Goal: Task Accomplishment & Management: Use online tool/utility

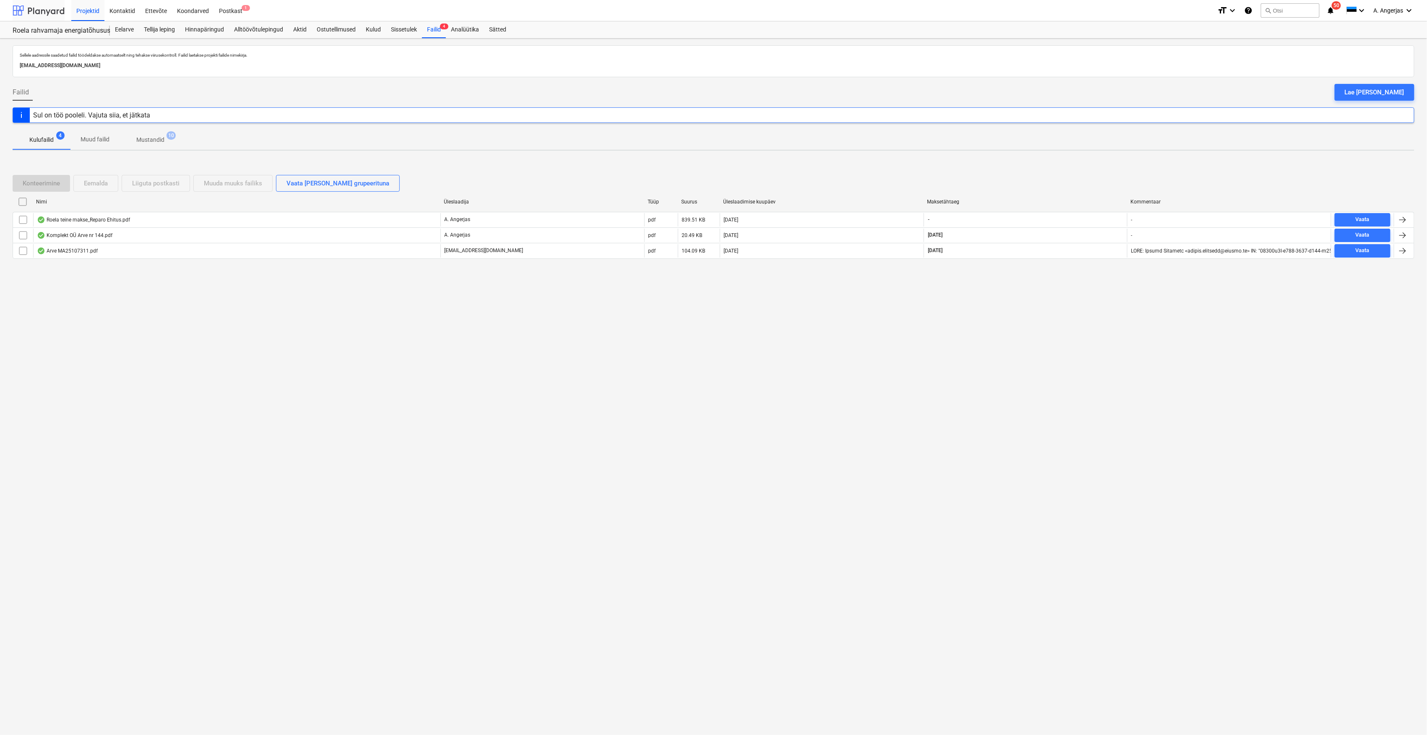
click at [62, 14] on div at bounding box center [39, 10] width 52 height 21
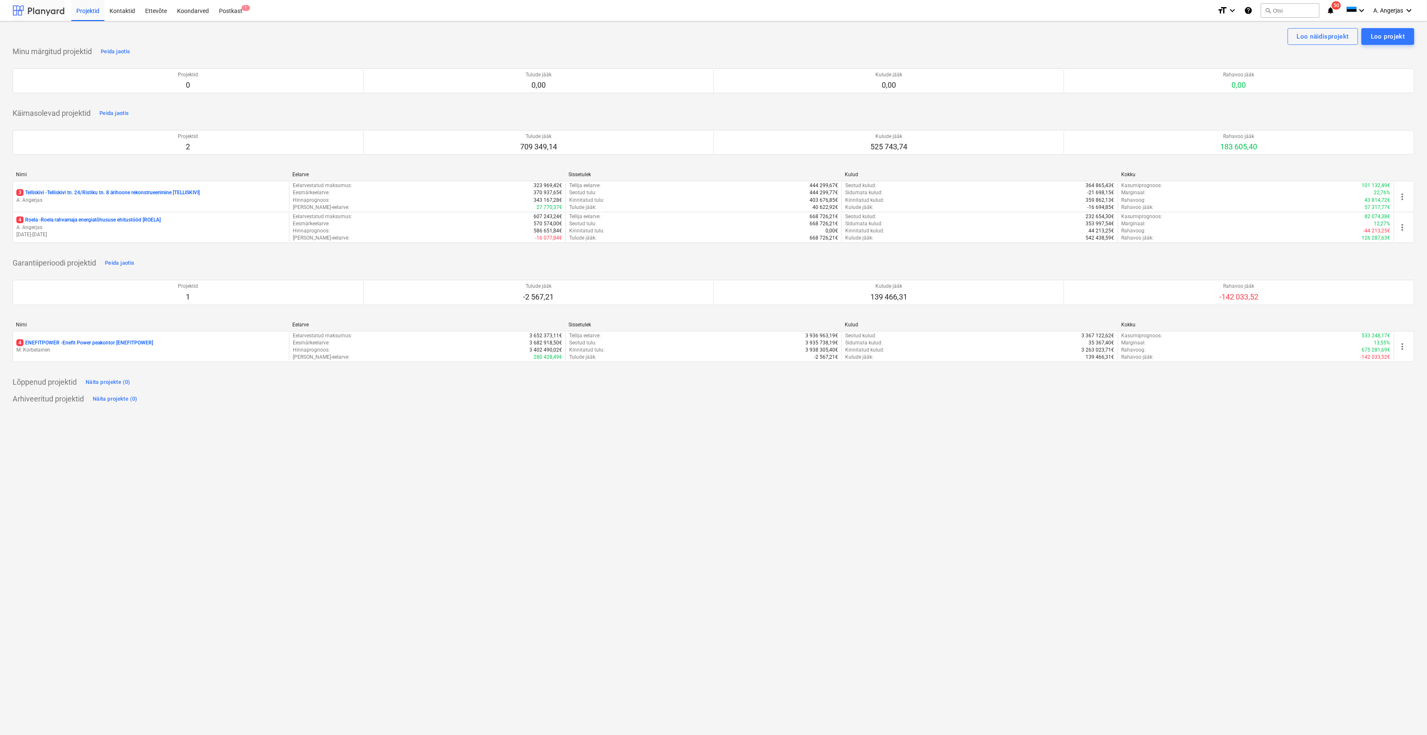
click at [52, 14] on div at bounding box center [39, 10] width 52 height 21
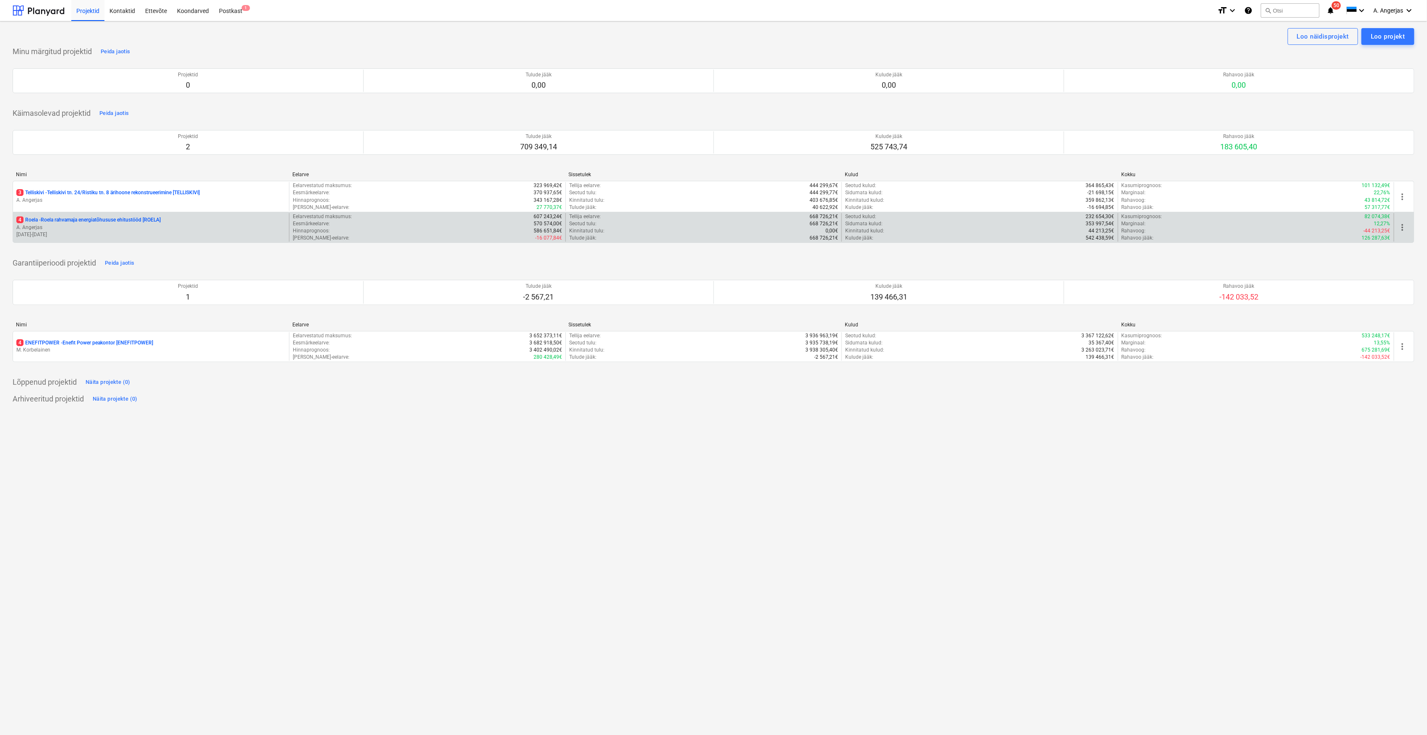
click at [81, 234] on p "[DATE] - [DATE]" at bounding box center [150, 234] width 269 height 7
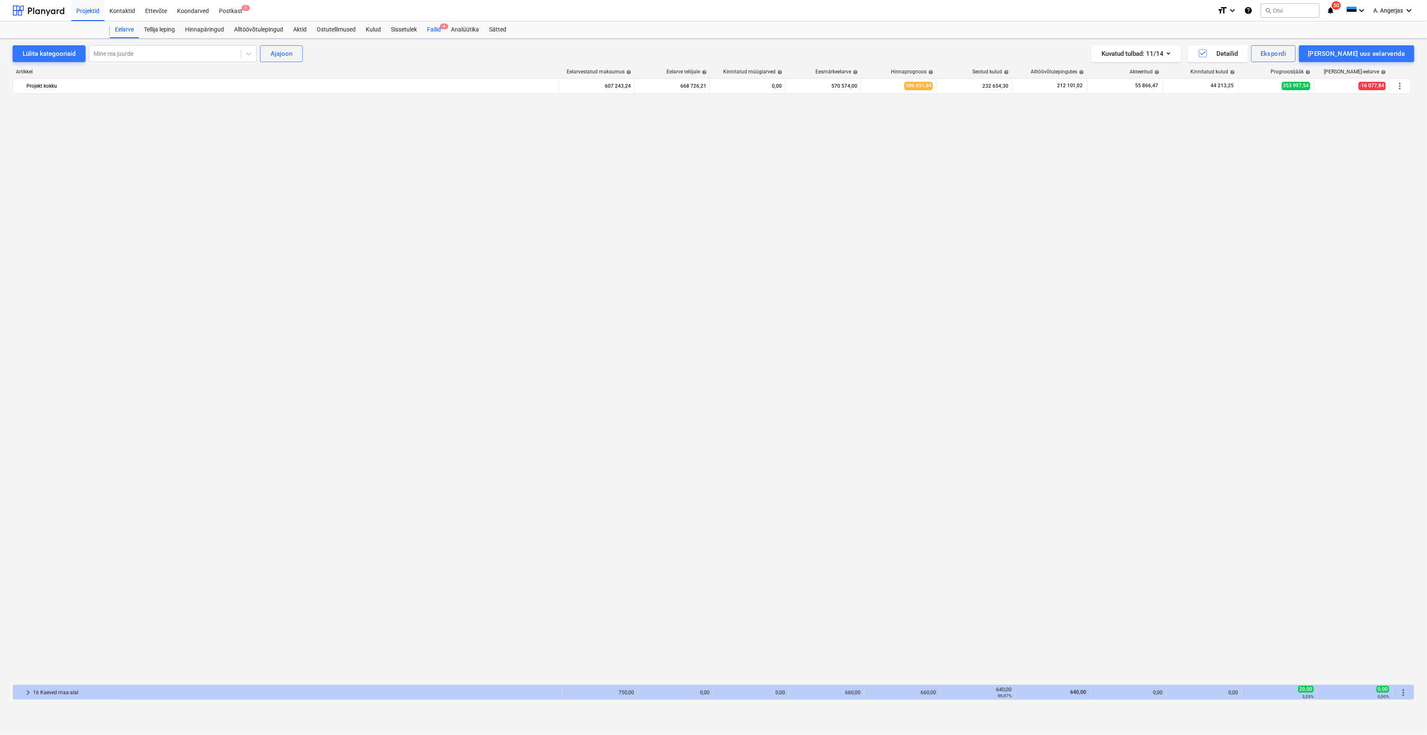
click at [437, 35] on div "Failid 4" at bounding box center [434, 29] width 24 height 17
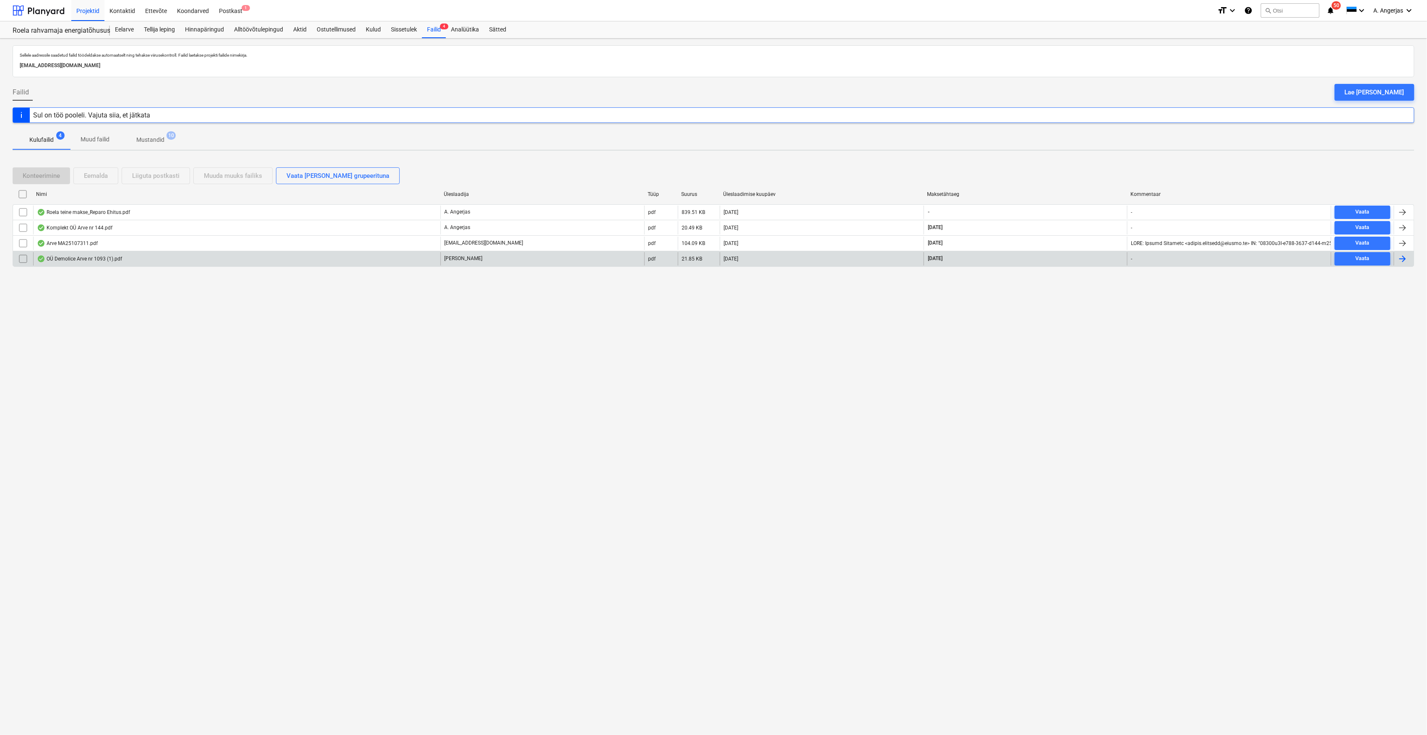
click at [106, 257] on div "OÜ Demolice Arve nr 1093 (1).pdf" at bounding box center [79, 258] width 85 height 7
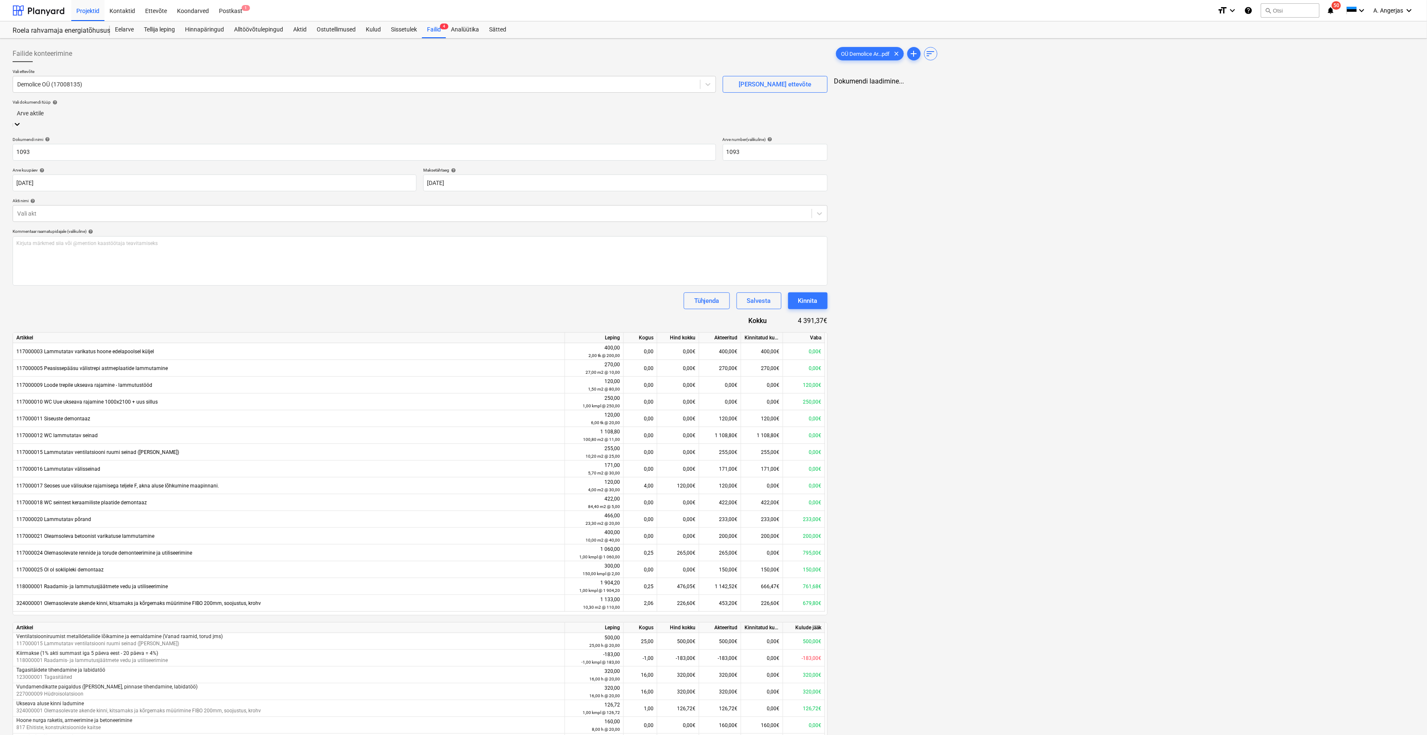
type input "1093"
type input "[DATE]"
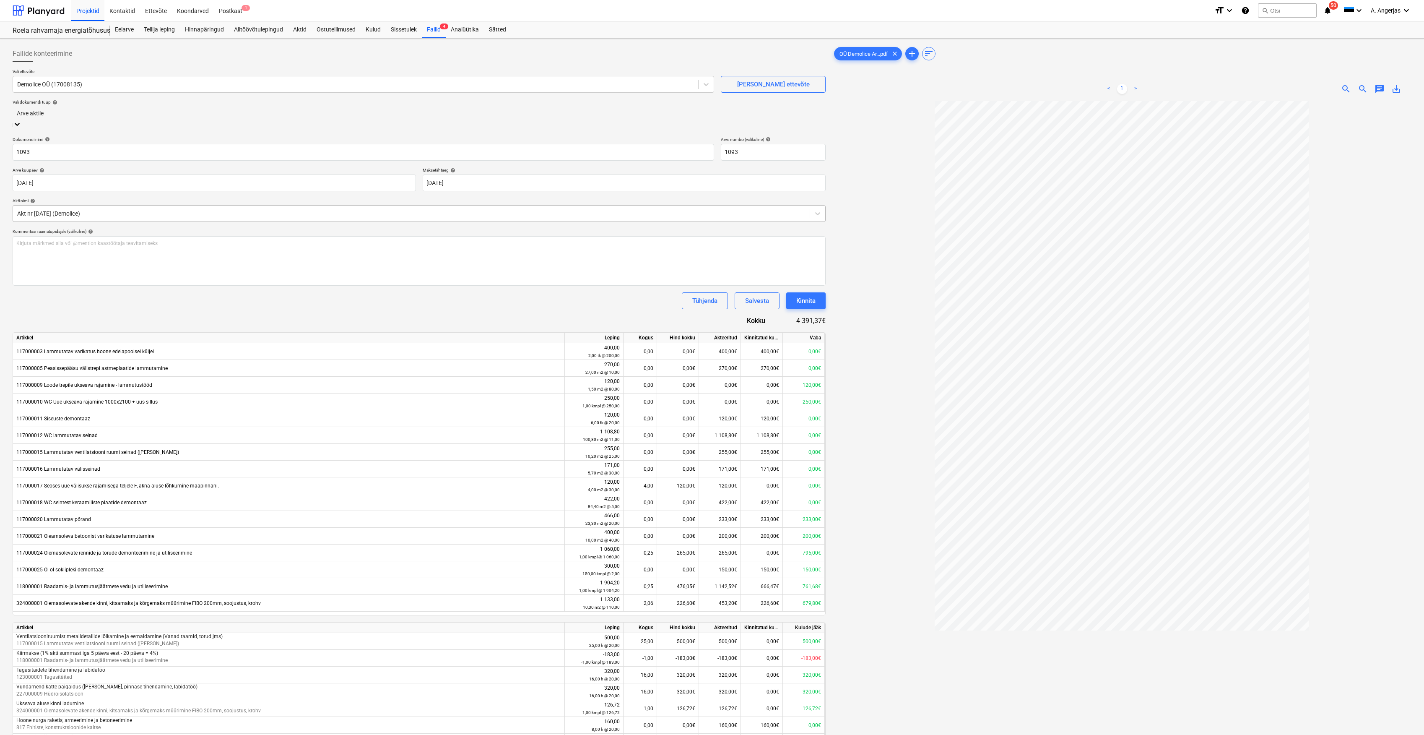
click at [113, 211] on div at bounding box center [411, 213] width 788 height 8
click at [113, 210] on div at bounding box center [419, 205] width 805 height 10
click at [417, 292] on div "Tühjenda Salvesta Kinnita" at bounding box center [419, 300] width 813 height 17
click at [802, 292] on div "Kinnita" at bounding box center [805, 294] width 19 height 11
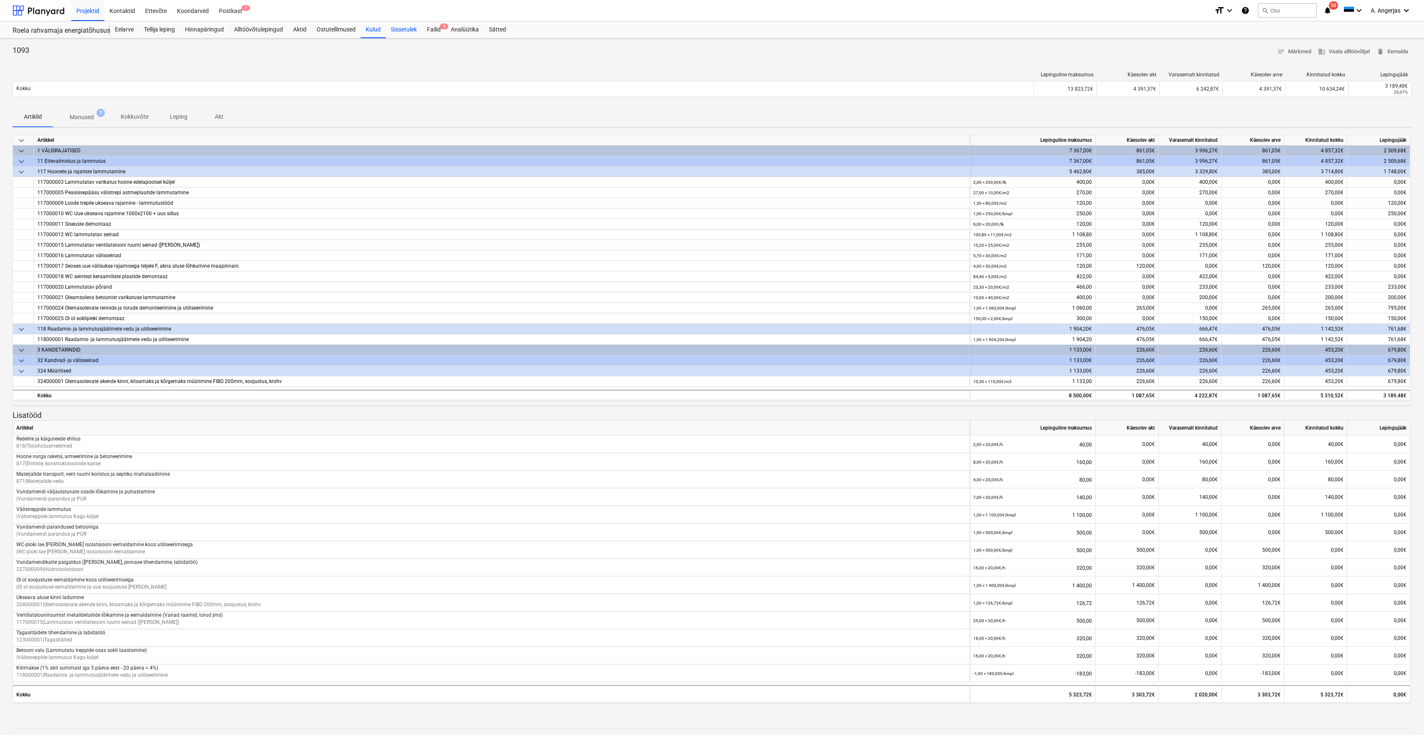
click at [408, 30] on div "Sissetulek" at bounding box center [404, 29] width 36 height 17
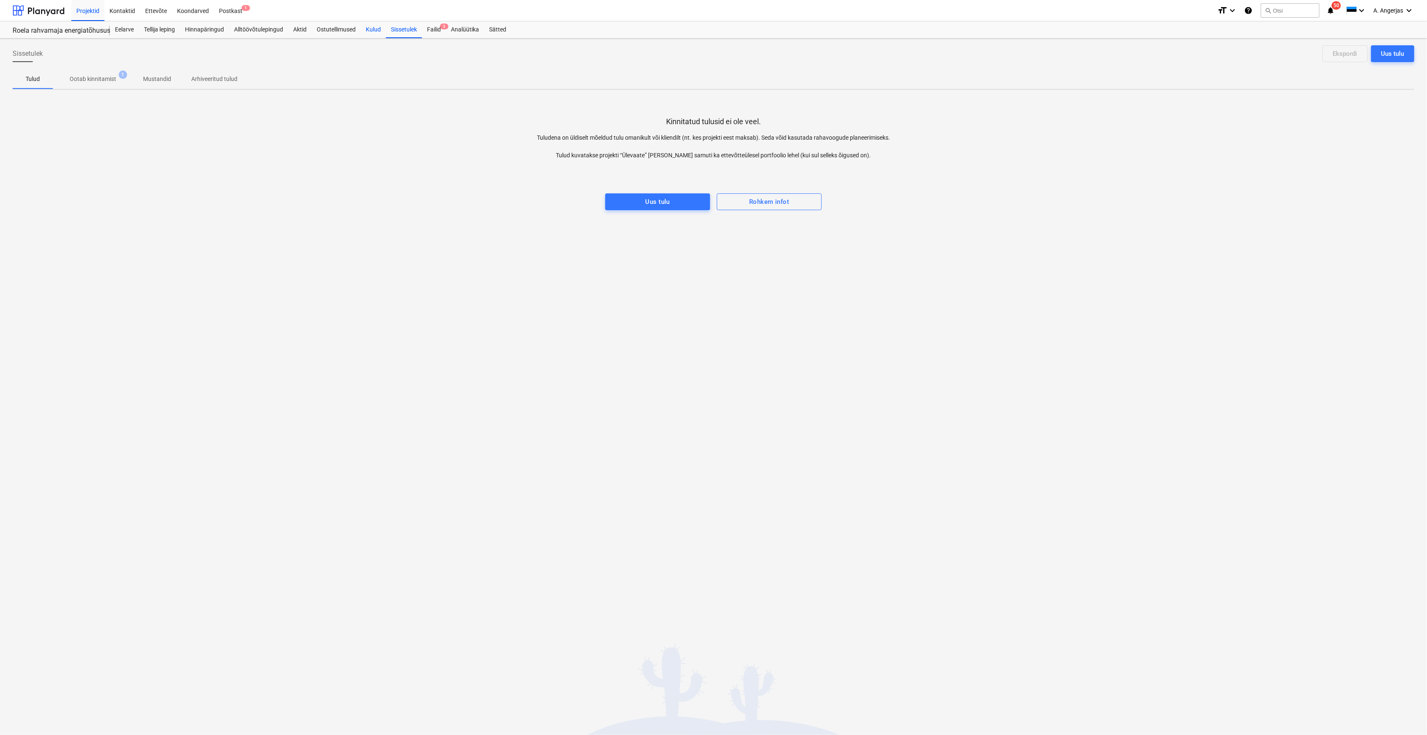
click at [373, 29] on div "Kulud" at bounding box center [373, 29] width 25 height 17
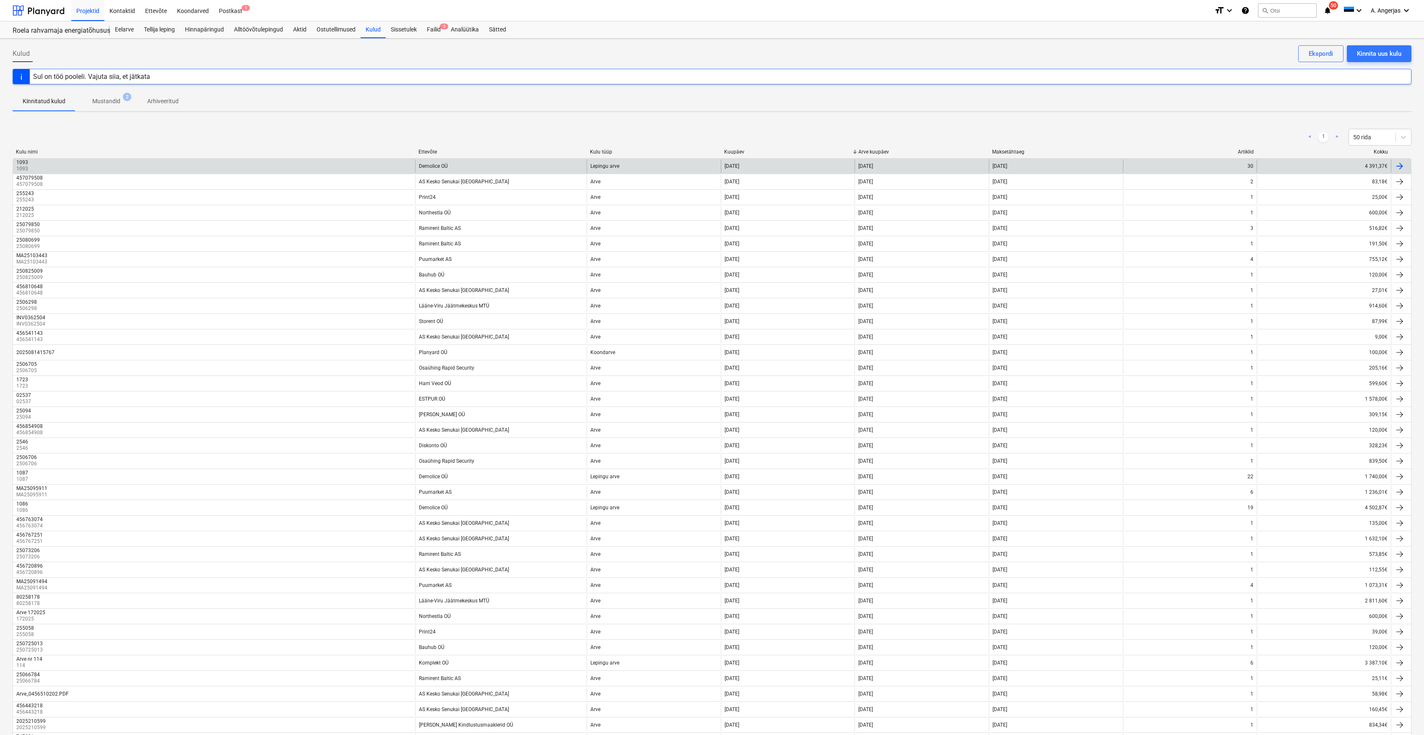
click at [113, 160] on div "1093 1093" at bounding box center [214, 165] width 402 height 13
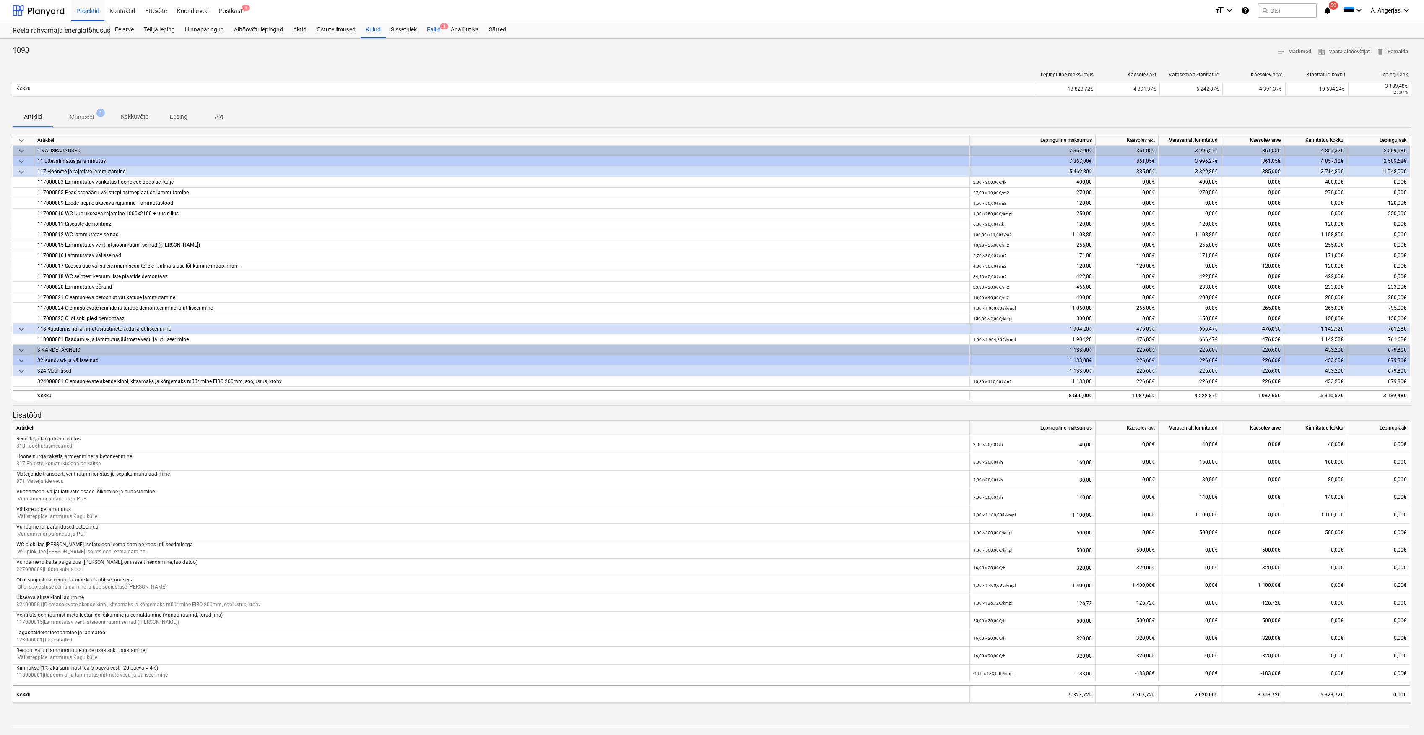
click at [439, 29] on div "Failid 3" at bounding box center [434, 29] width 24 height 17
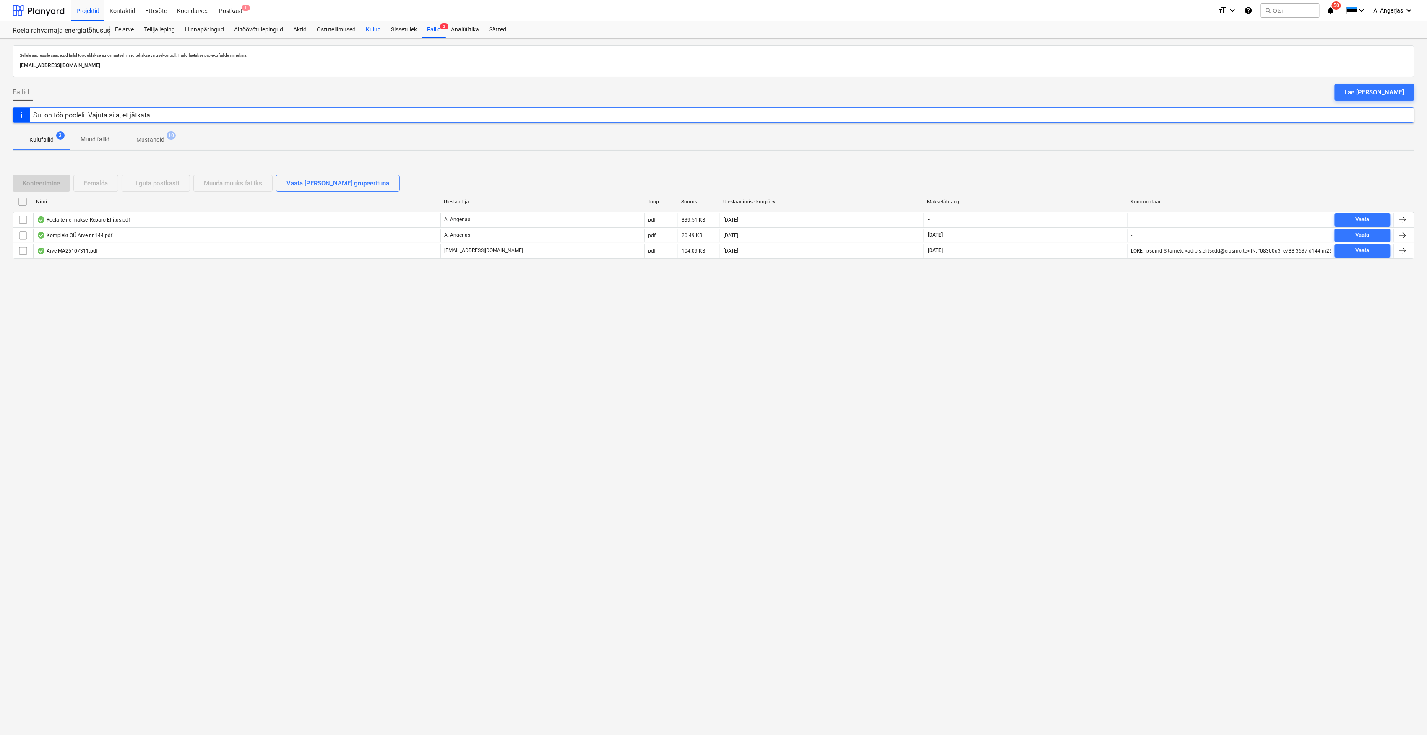
click at [374, 29] on div "Kulud" at bounding box center [373, 29] width 25 height 17
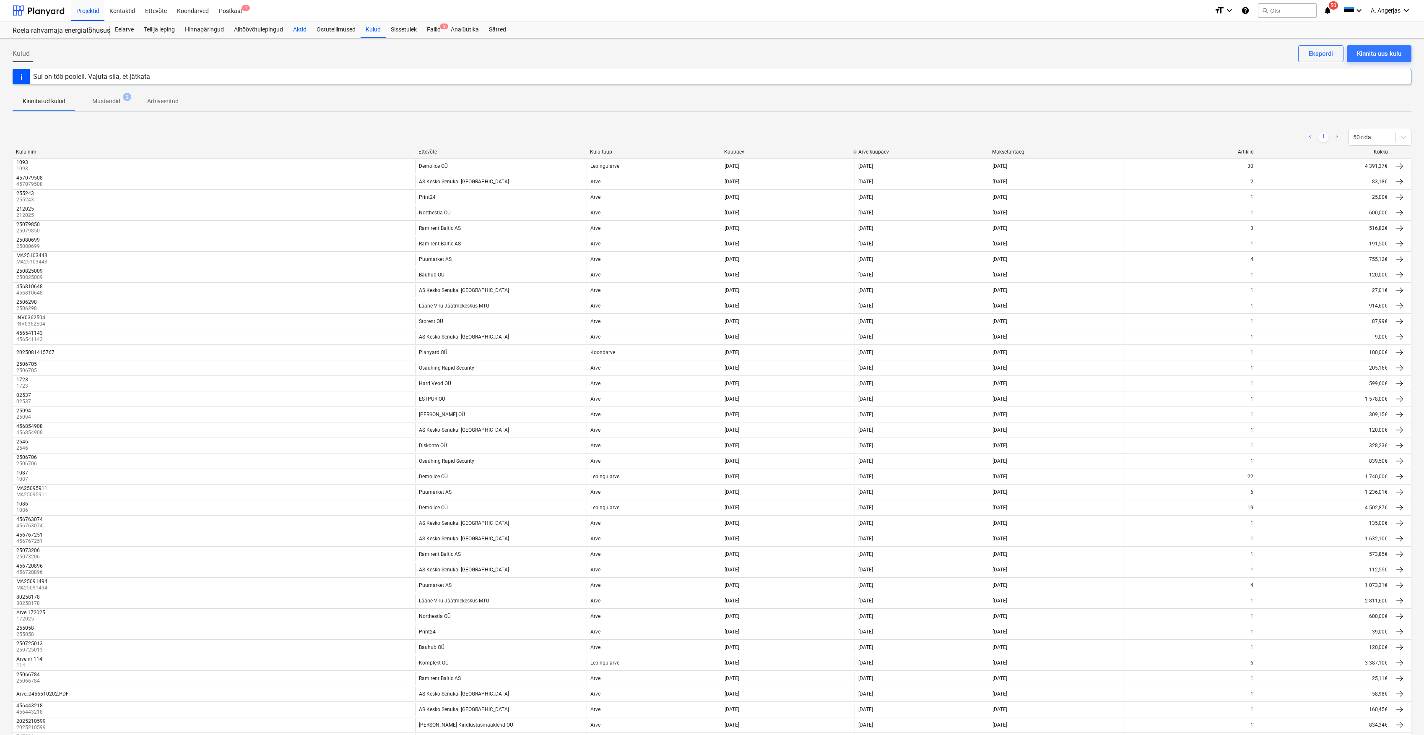
click at [298, 30] on div "Aktid" at bounding box center [299, 29] width 23 height 17
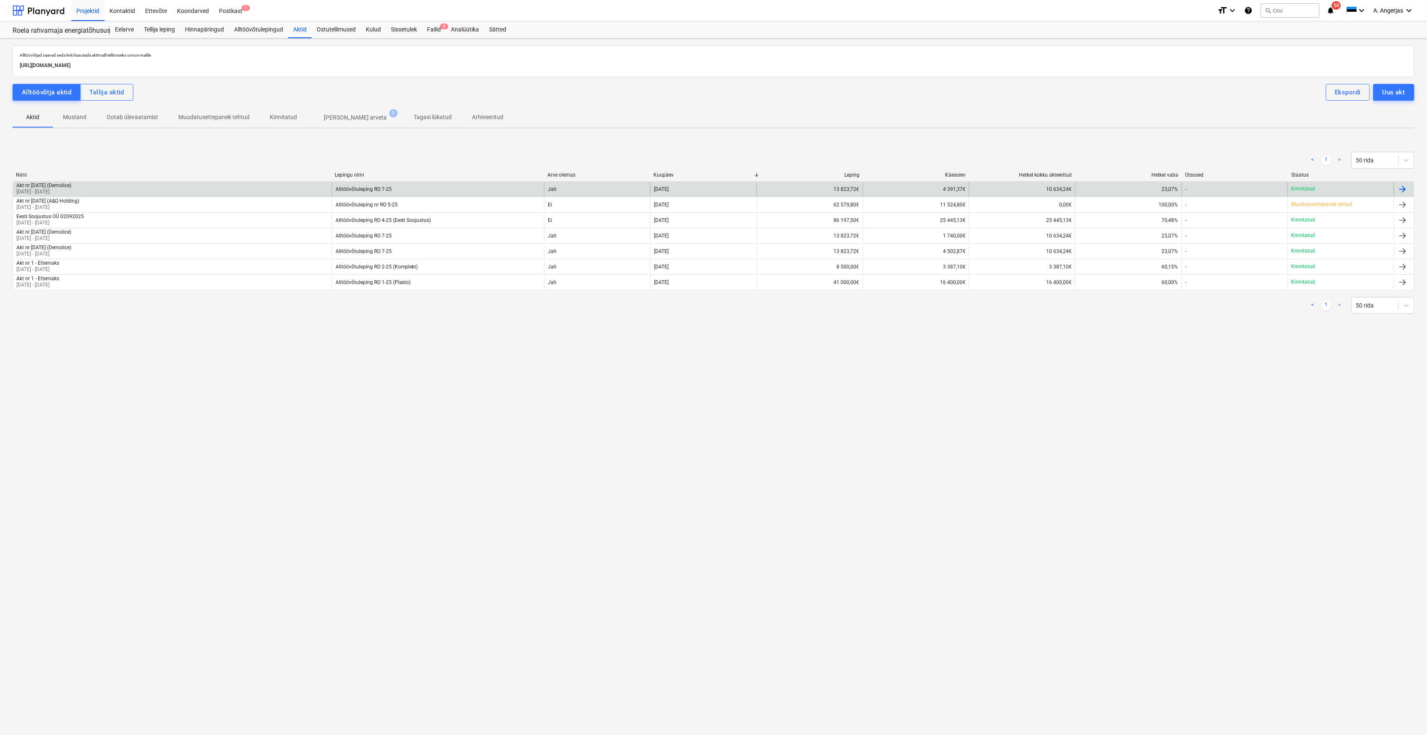
click at [85, 182] on div "Akt nr [DATE] (Demolice) [DATE] - [DATE] Alltöövõtuleping RO 7-25 Jah [DATE] 13…" at bounding box center [713, 189] width 1401 height 16
click at [123, 182] on div "Akt nr [DATE] (Demolice) [DATE] - [DATE] Alltöövõtuleping RO 7-25 Jah [DATE] 13…" at bounding box center [713, 189] width 1401 height 16
click at [1409, 190] on div at bounding box center [1403, 188] width 20 height 13
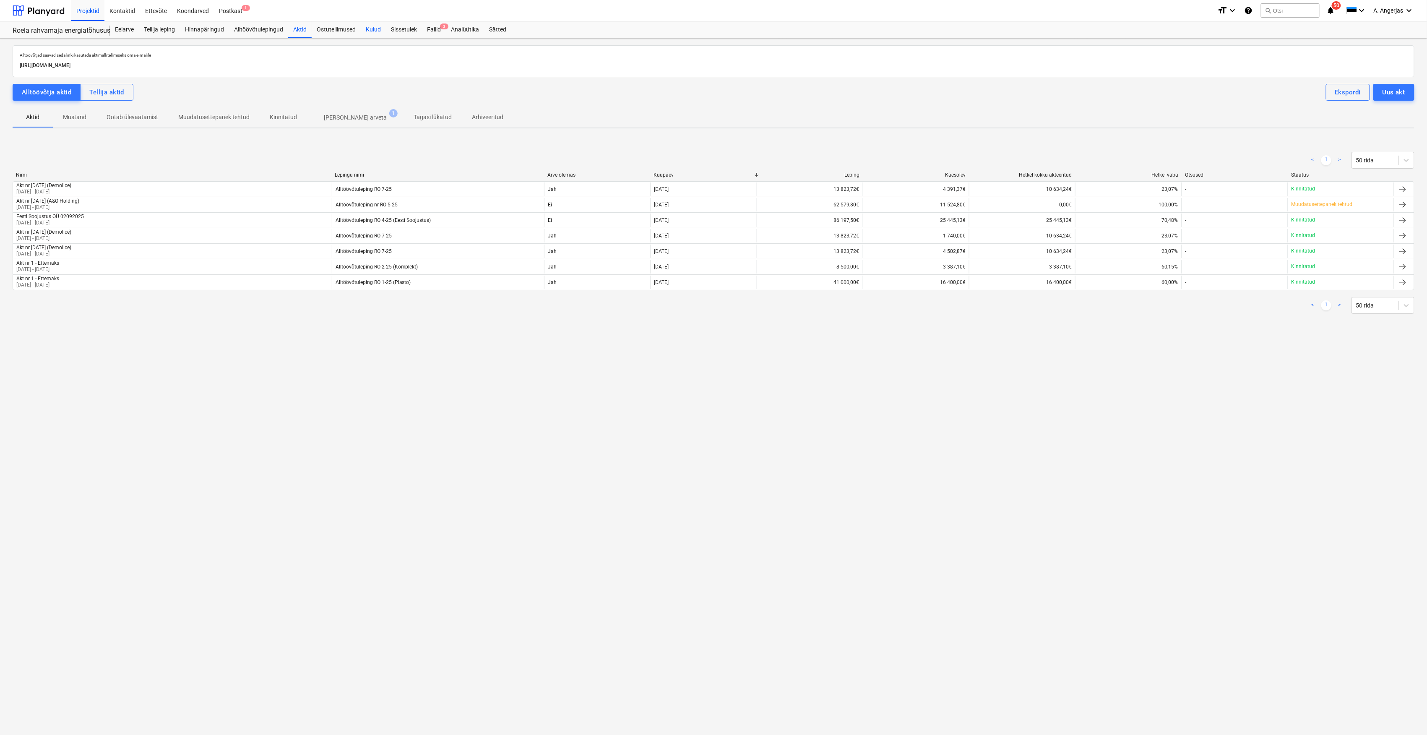
click at [374, 29] on div "Kulud" at bounding box center [373, 29] width 25 height 17
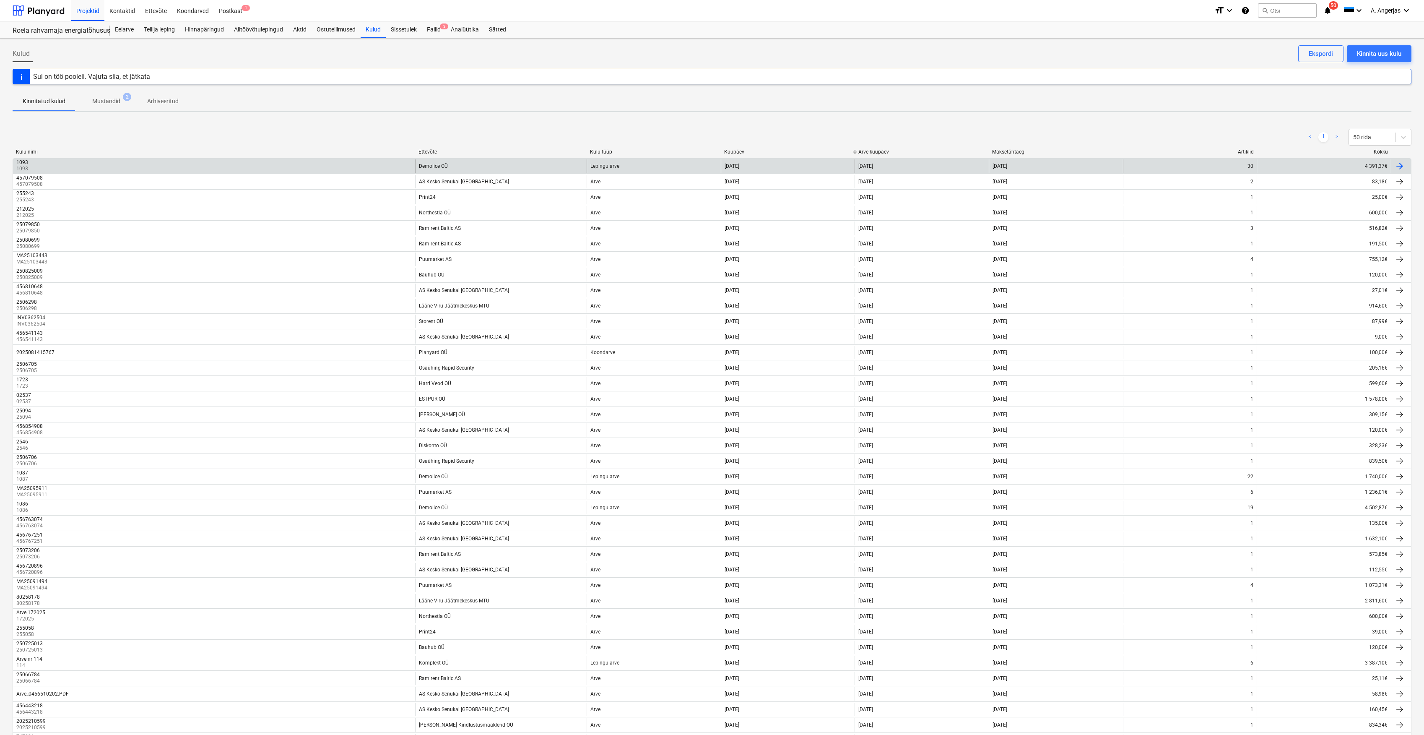
click at [1401, 168] on div at bounding box center [1400, 166] width 10 height 10
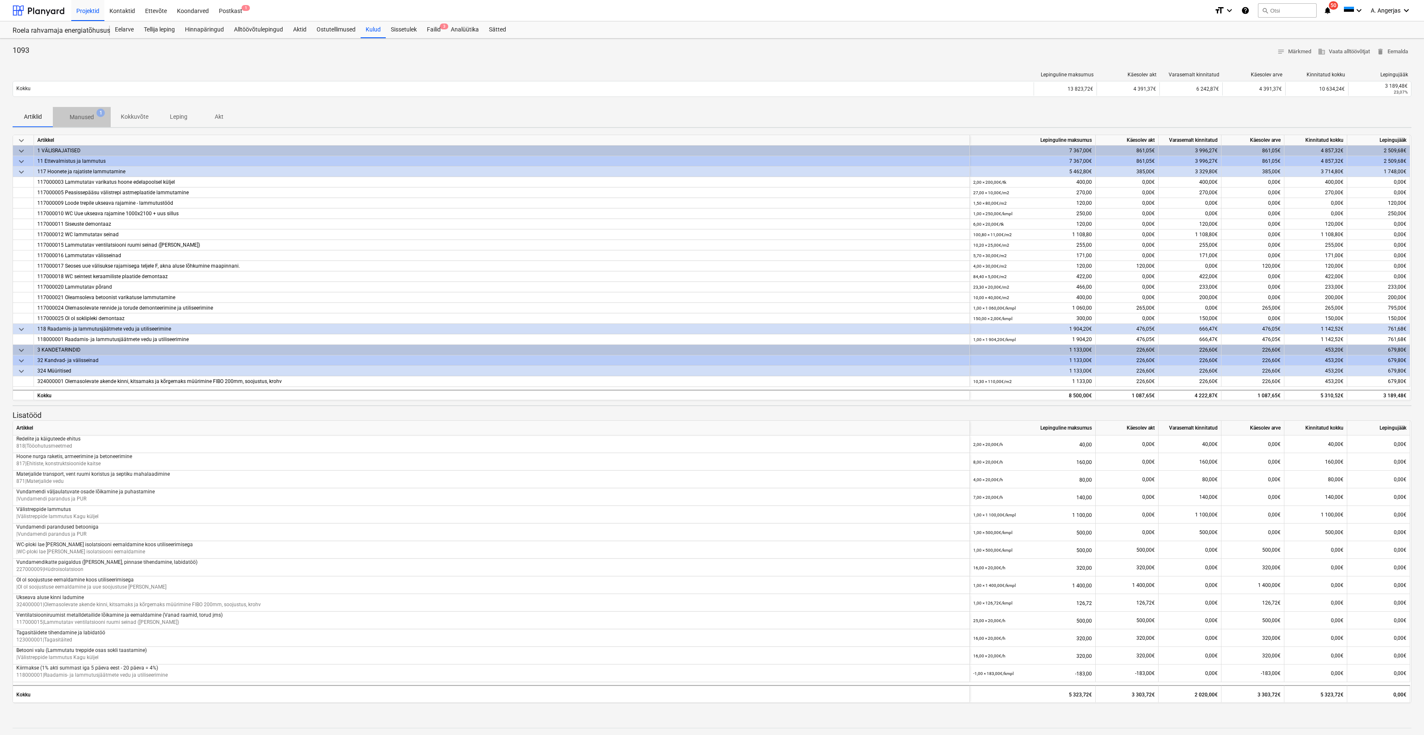
click at [93, 120] on p "Manused" at bounding box center [82, 117] width 24 height 9
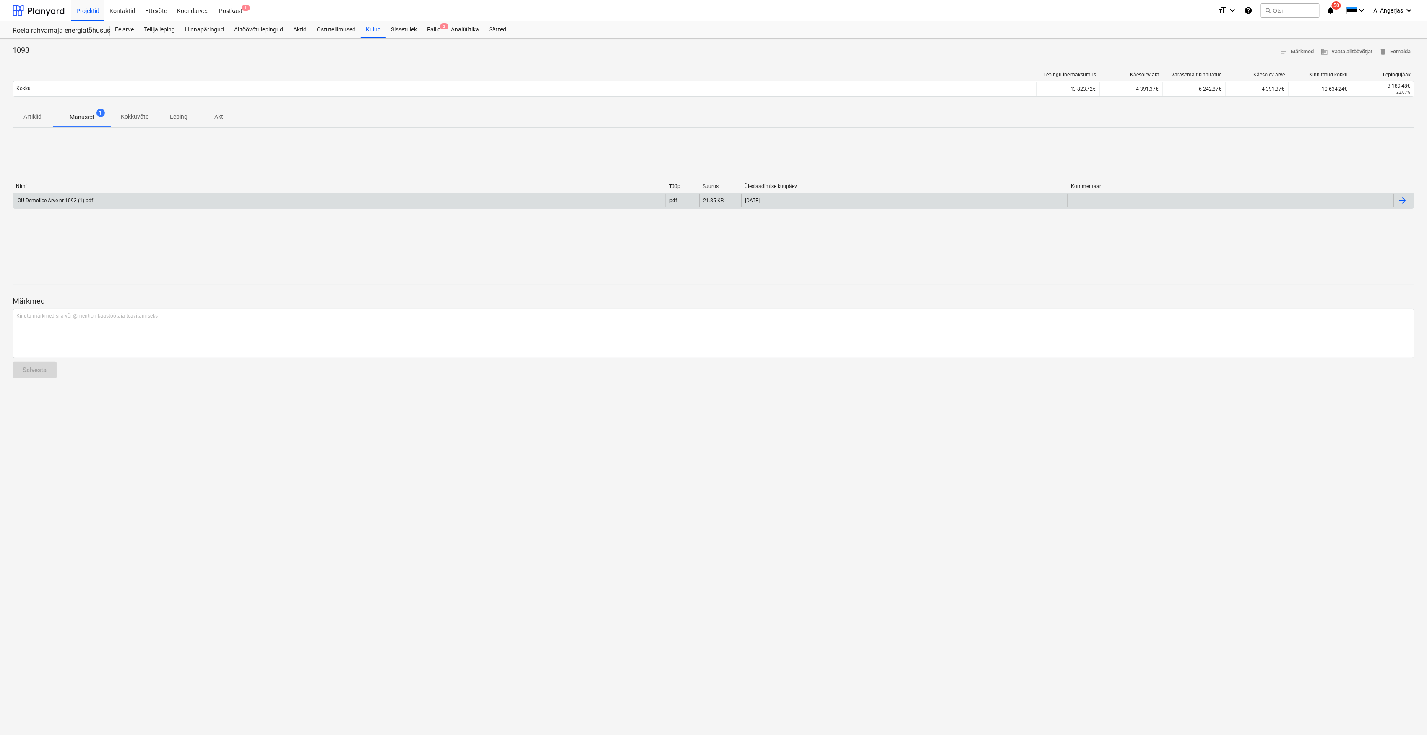
click at [1401, 197] on div at bounding box center [1402, 200] width 10 height 10
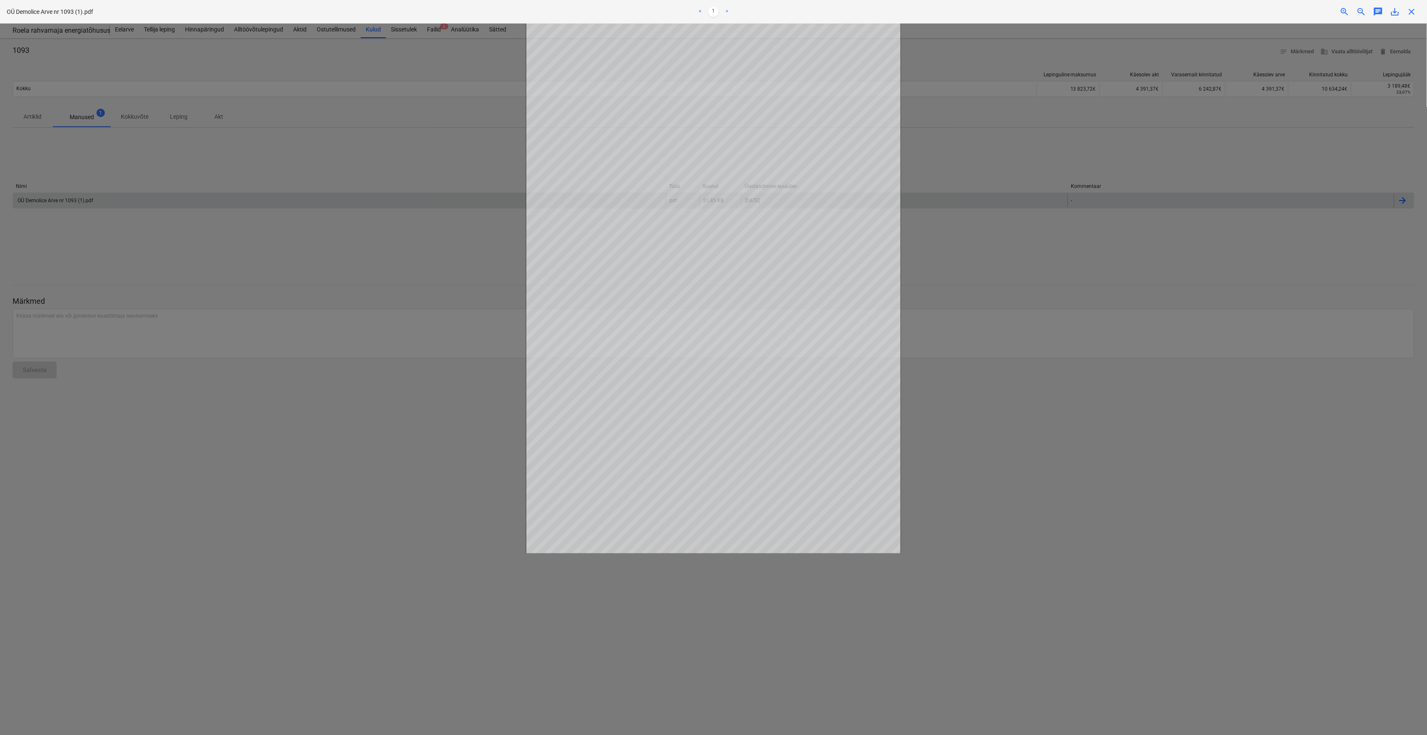
click at [1398, 13] on span "save_alt" at bounding box center [1395, 12] width 10 height 10
click at [1405, 6] on div "OÜ Demolice Arve nr 1093 (1).pdf < 1 > zoom_in zoom_out chat 0 save_alt close" at bounding box center [713, 11] width 1427 height 23
click at [1409, 7] on span "close" at bounding box center [1411, 12] width 10 height 10
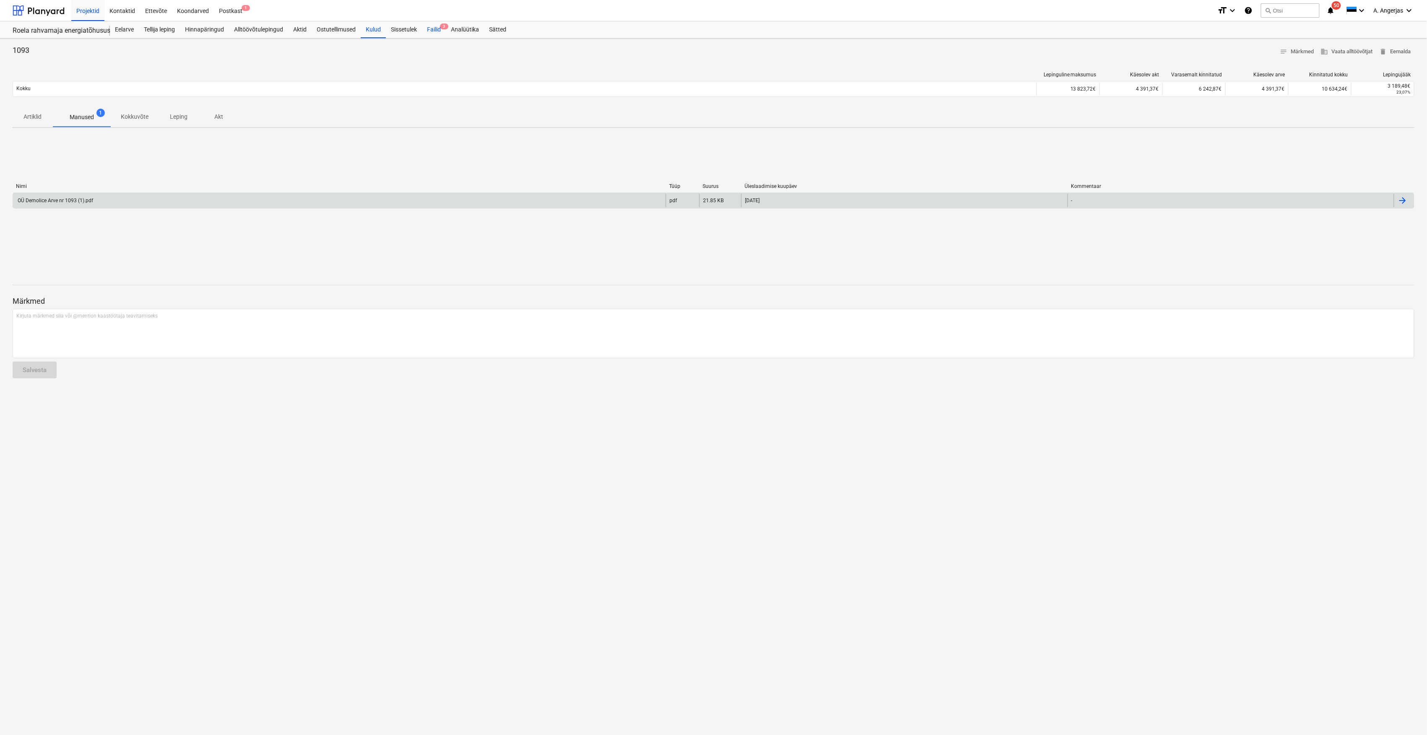
click at [440, 32] on div "Failid 3" at bounding box center [434, 29] width 24 height 17
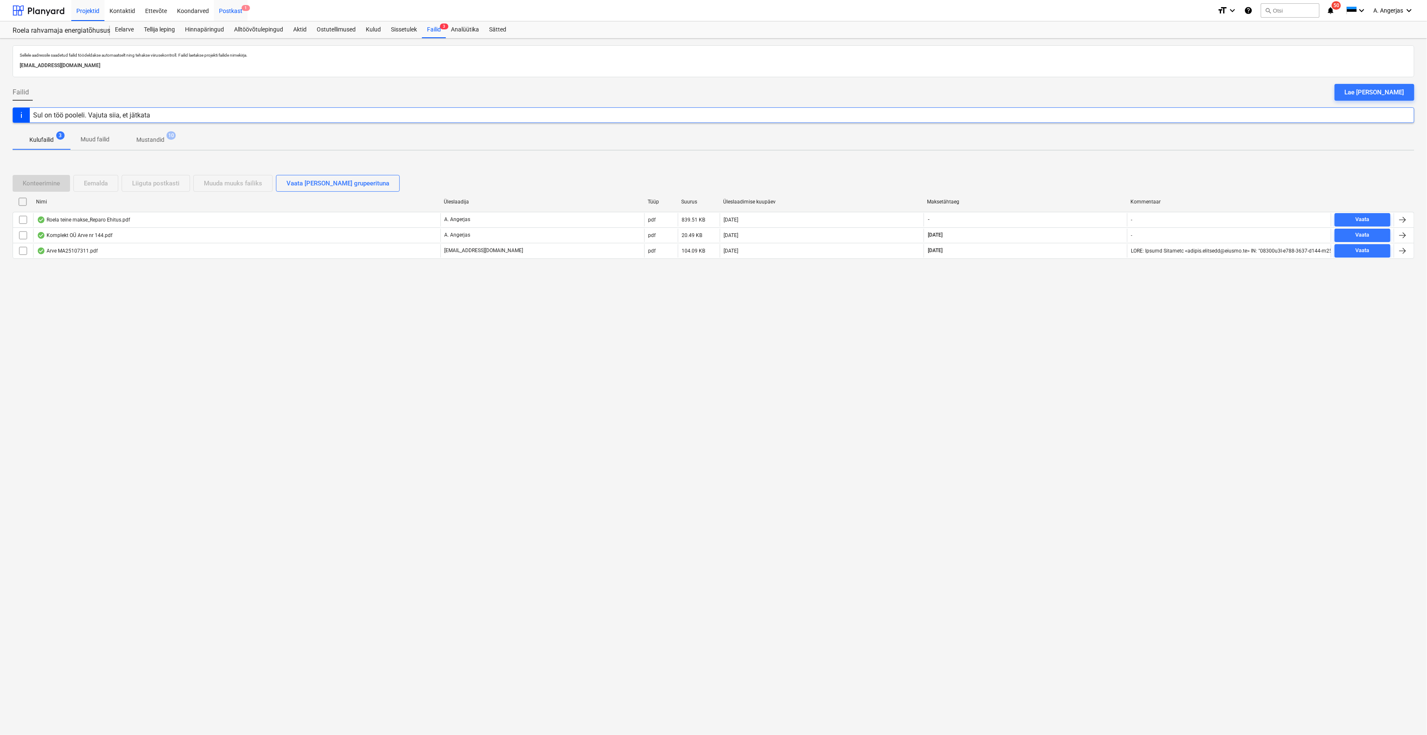
click at [225, 8] on div "Postkast 1" at bounding box center [231, 10] width 34 height 21
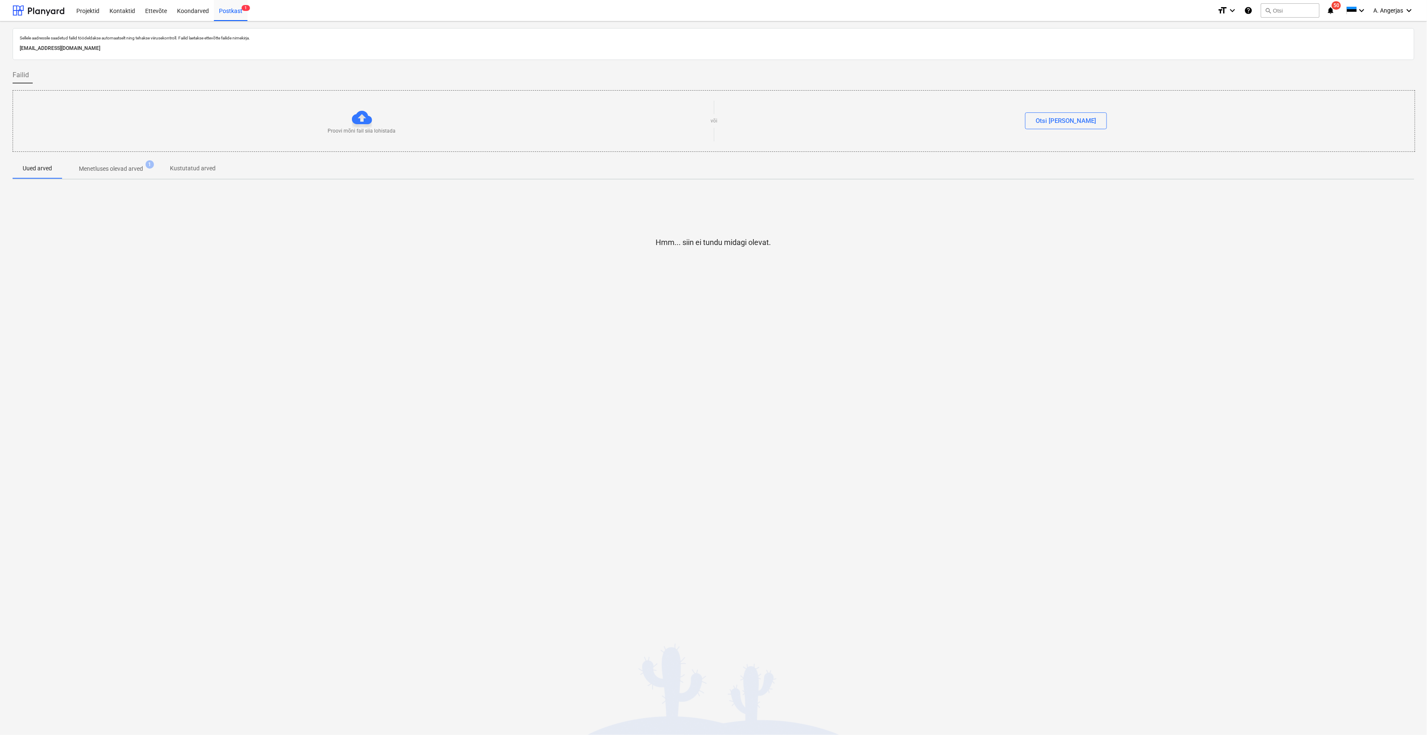
click at [119, 173] on p "Menetluses olevad arved" at bounding box center [111, 168] width 64 height 9
